Goal: Task Accomplishment & Management: Use online tool/utility

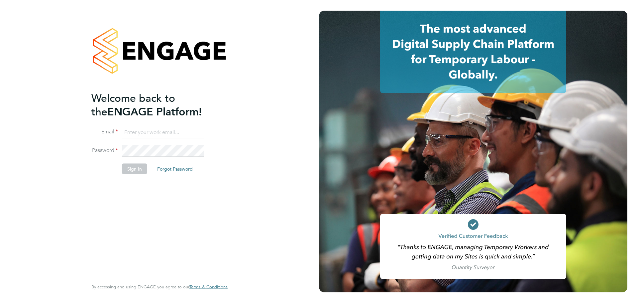
click at [188, 129] on input at bounding box center [163, 132] width 82 height 12
type input "adam.smith@vistry.co.uk"
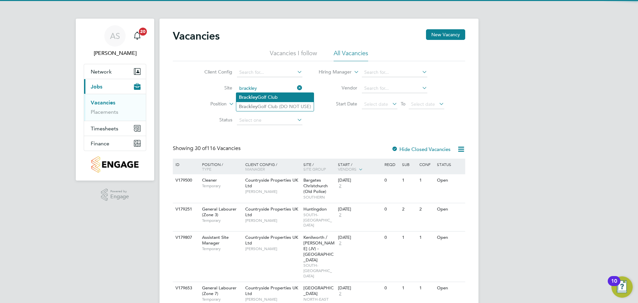
click at [297, 98] on li "Brackley Golf Club" at bounding box center [274, 97] width 77 height 9
type input "Brackley Golf Club"
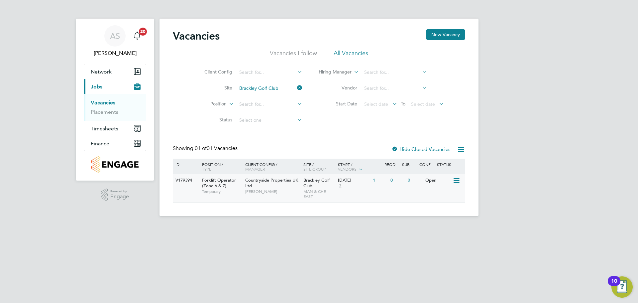
click at [359, 188] on div "04 Sep 2025 3" at bounding box center [353, 183] width 35 height 18
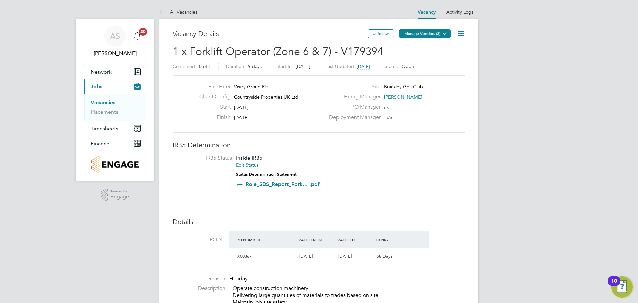
click at [438, 36] on button "Manage Vendors (3)" at bounding box center [424, 33] width 51 height 9
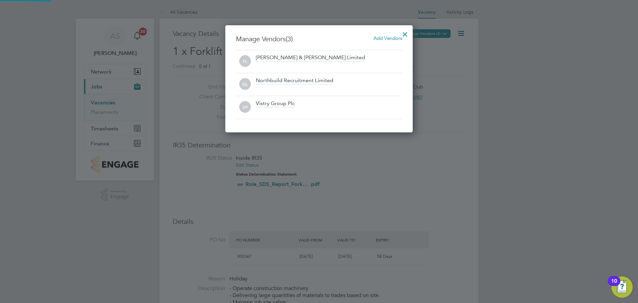
scroll to position [107, 188]
click at [403, 32] on div at bounding box center [405, 33] width 12 height 12
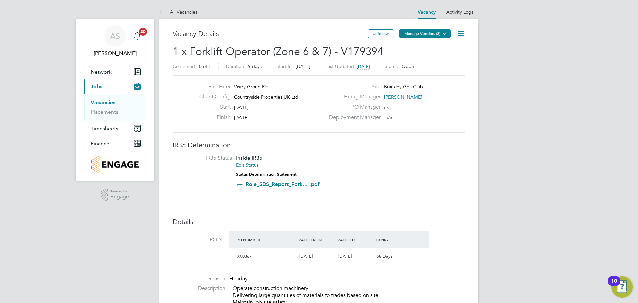
click at [419, 33] on button "Manage Vendors (3)" at bounding box center [424, 33] width 51 height 9
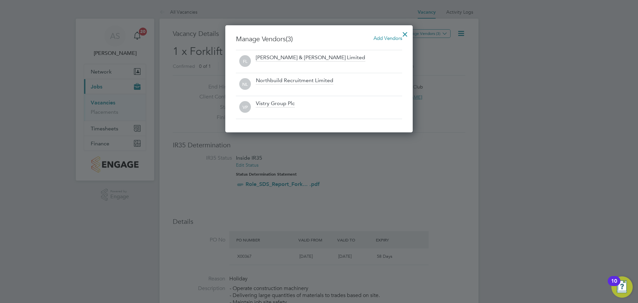
click at [389, 36] on span "Add Vendors" at bounding box center [387, 38] width 29 height 6
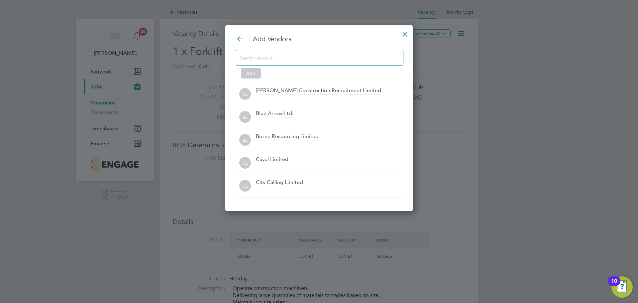
scroll to position [186, 188]
click at [321, 59] on input at bounding box center [313, 57] width 149 height 9
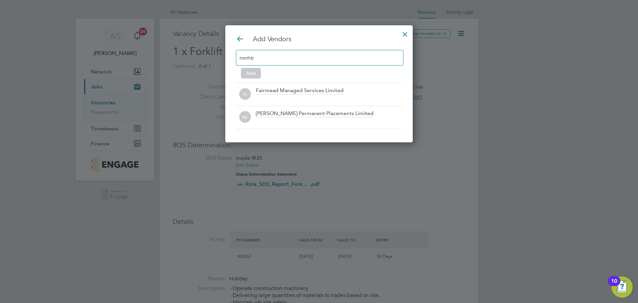
scroll to position [72, 188]
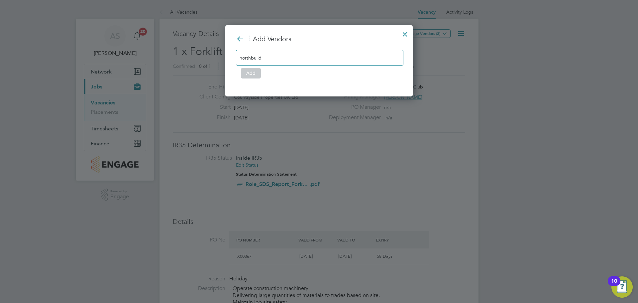
type input "northbuild"
click at [238, 35] on icon at bounding box center [240, 39] width 8 height 8
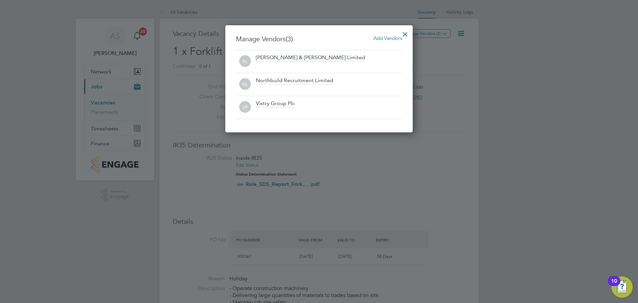
scroll to position [107, 188]
